Goal: Find specific page/section: Find specific page/section

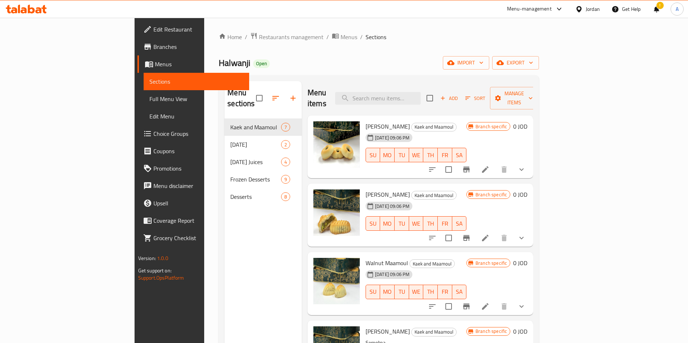
click at [37, 9] on icon at bounding box center [26, 9] width 41 height 9
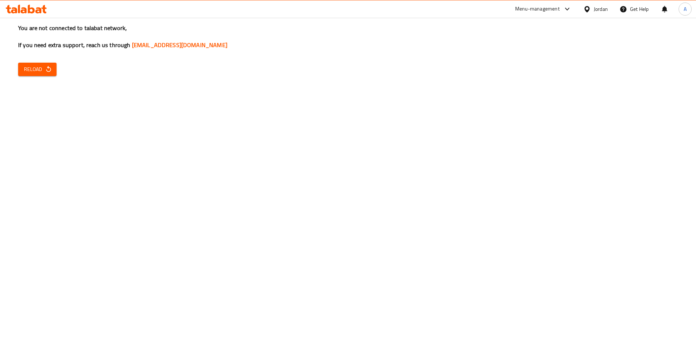
click at [553, 6] on div "Menu-management" at bounding box center [537, 9] width 45 height 9
click at [530, 79] on div "Restaurant-Management" at bounding box center [497, 80] width 69 height 17
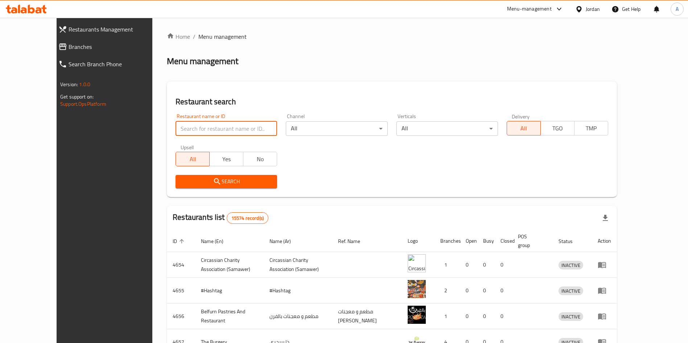
click at [178, 122] on input "search" at bounding box center [227, 128] width 102 height 15
type input "halwnji"
click button "Search" at bounding box center [227, 181] width 102 height 13
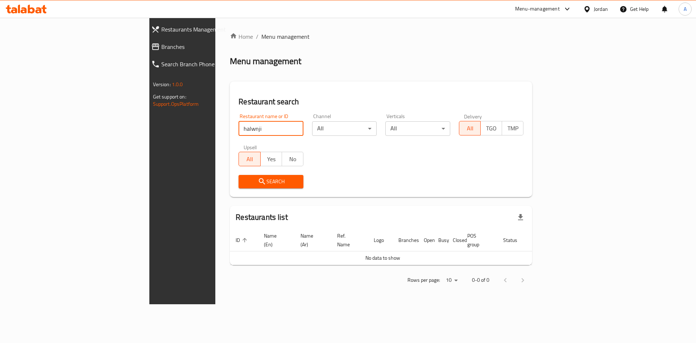
drag, startPoint x: 206, startPoint y: 124, endPoint x: 131, endPoint y: 142, distance: 77.5
click at [230, 142] on div "Restaurant search Restaurant name or ID halwnji Restaurant name or ID Channel A…" at bounding box center [381, 140] width 302 height 116
click at [37, 11] on icon at bounding box center [39, 10] width 6 height 6
